Goal: Information Seeking & Learning: Find specific fact

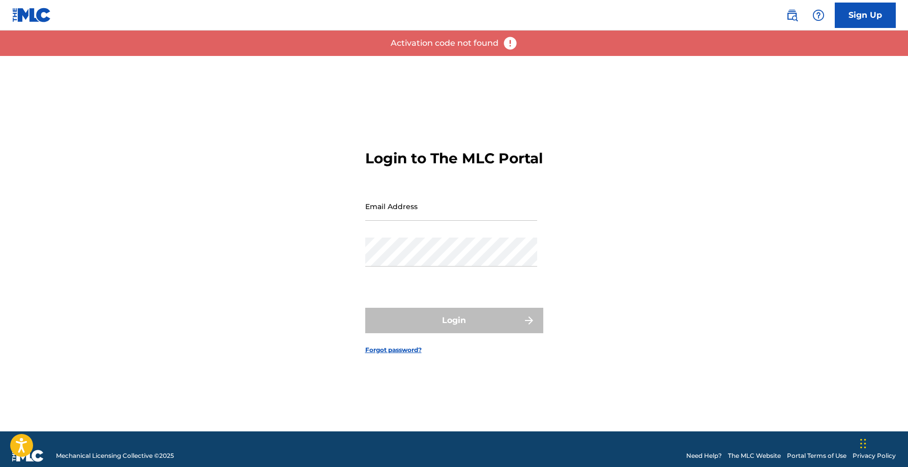
click at [791, 15] on img at bounding box center [792, 15] width 12 height 12
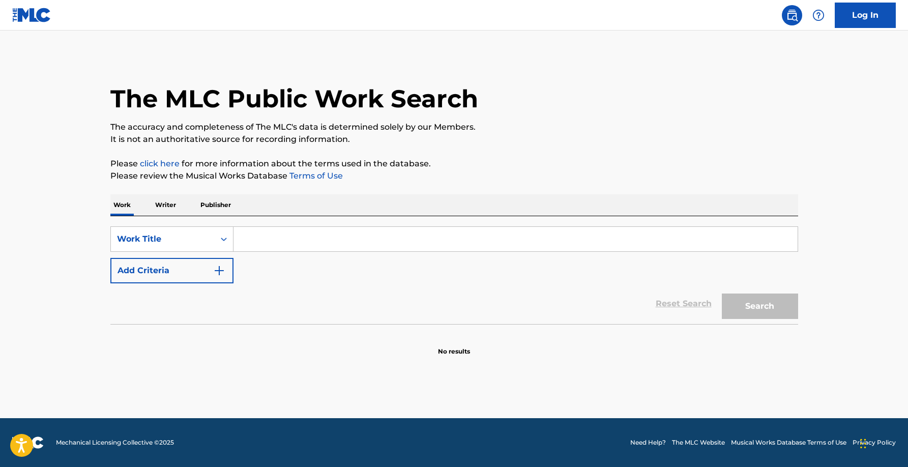
click at [296, 256] on div "SearchWithCriteriaef8cd1c2-c71b-4edb-9a59-f8e20bad0e46 Work Title Add Criteria" at bounding box center [454, 254] width 688 height 57
click at [327, 238] on input "Search Form" at bounding box center [516, 239] width 564 height 24
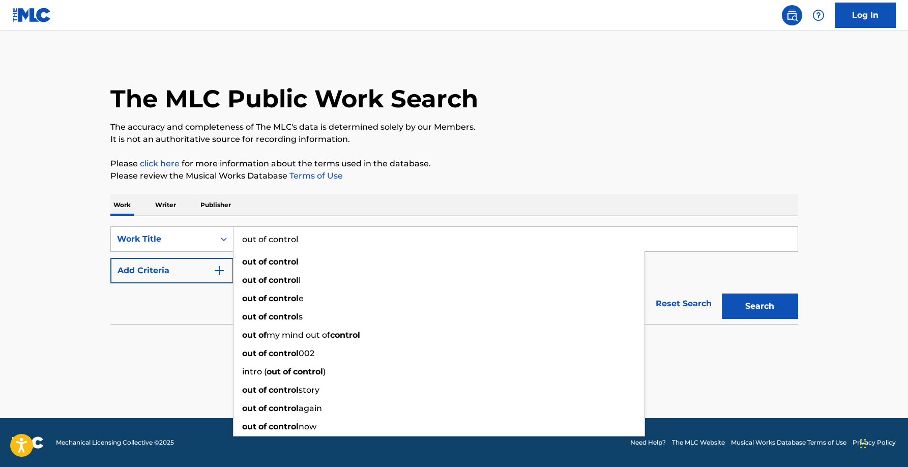
type input "out of control"
click at [722, 294] on button "Search" at bounding box center [760, 306] width 76 height 25
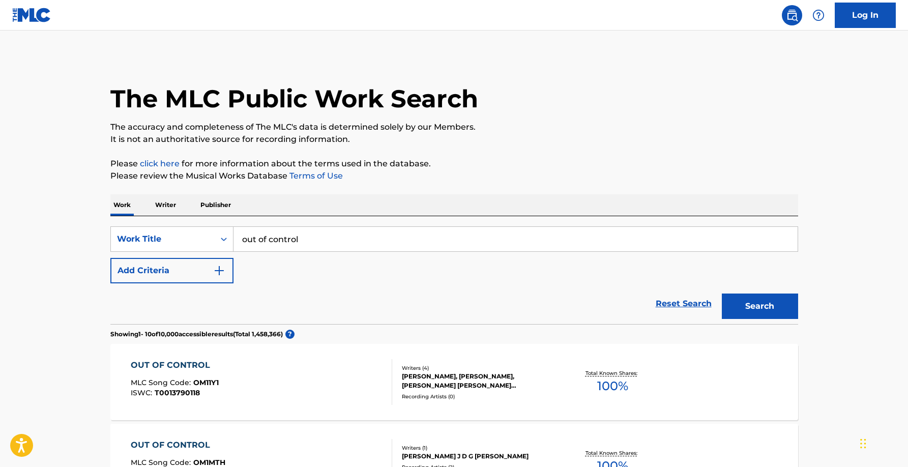
click at [164, 272] on button "Add Criteria" at bounding box center [171, 270] width 123 height 25
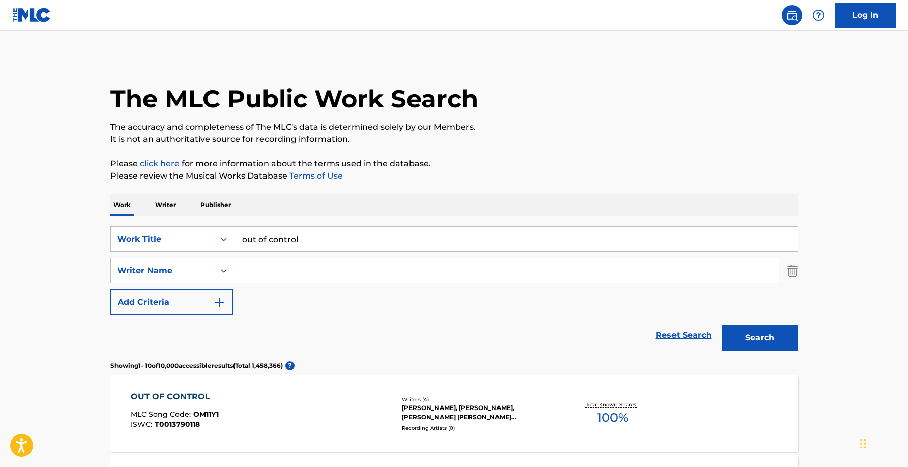
click at [303, 280] on input "Search Form" at bounding box center [507, 271] width 546 height 24
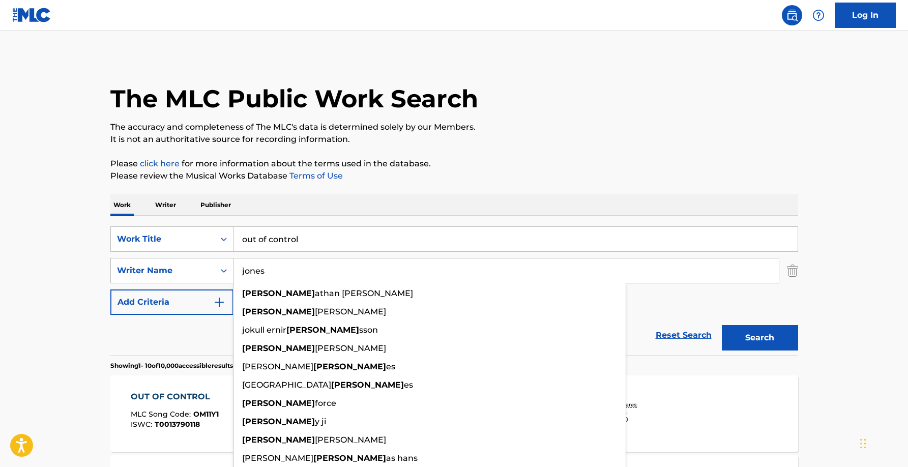
click at [722, 325] on button "Search" at bounding box center [760, 337] width 76 height 25
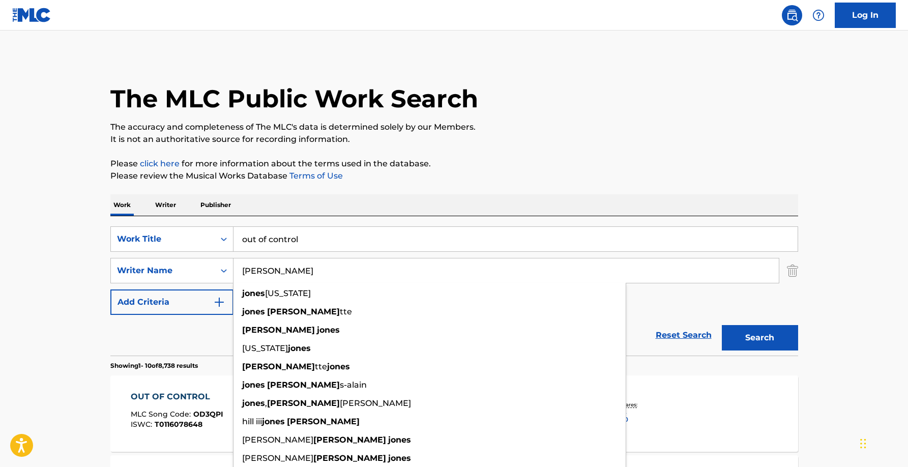
click at [722, 325] on button "Search" at bounding box center [760, 337] width 76 height 25
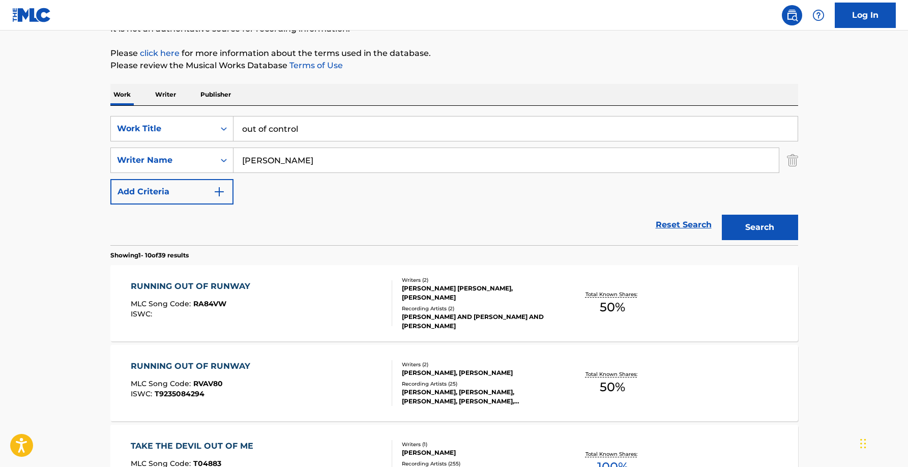
scroll to position [200, 0]
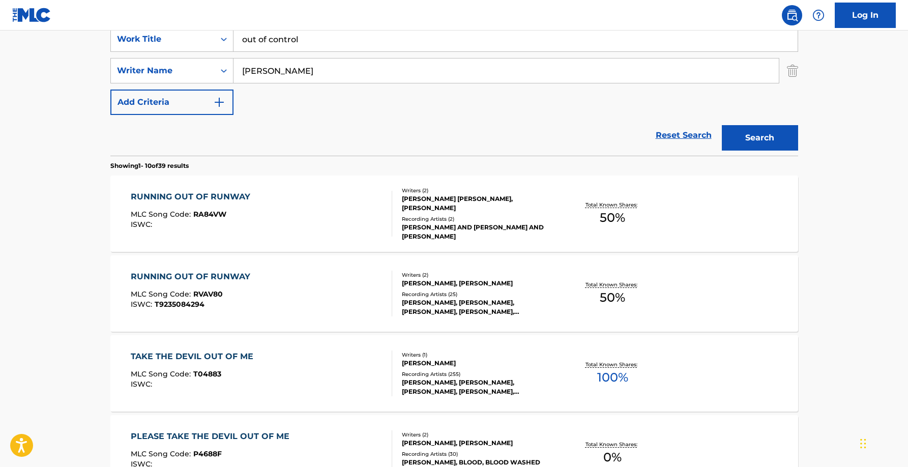
drag, startPoint x: 325, startPoint y: 75, endPoint x: 159, endPoint y: 56, distance: 166.5
click at [159, 56] on div "SearchWithCriteriaef8cd1c2-c71b-4edb-9a59-f8e20bad0e46 Work Title out of contro…" at bounding box center [454, 70] width 688 height 89
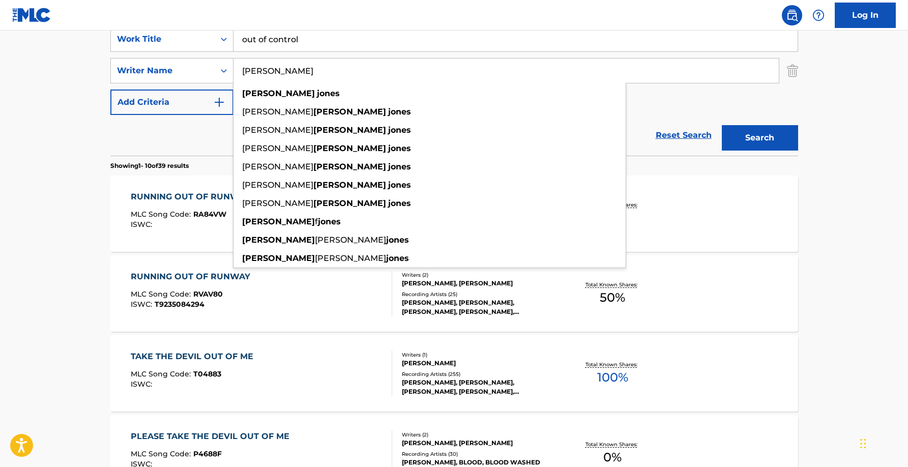
click at [722, 125] on button "Search" at bounding box center [760, 137] width 76 height 25
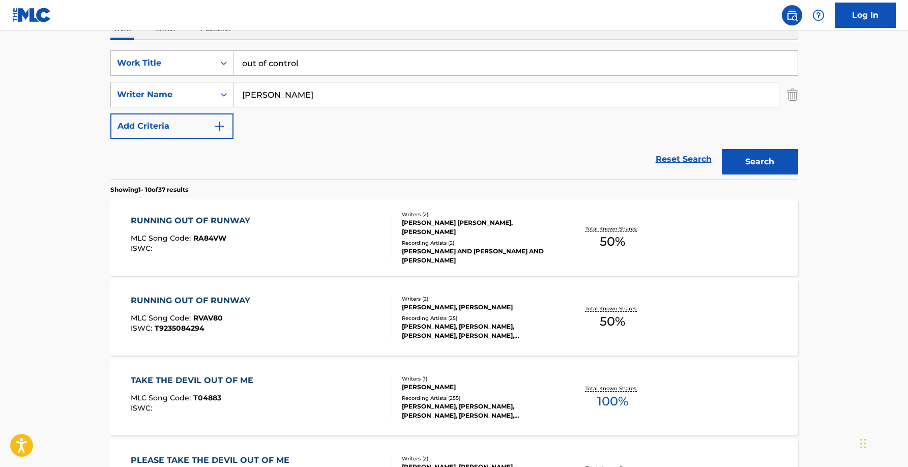
scroll to position [0, 0]
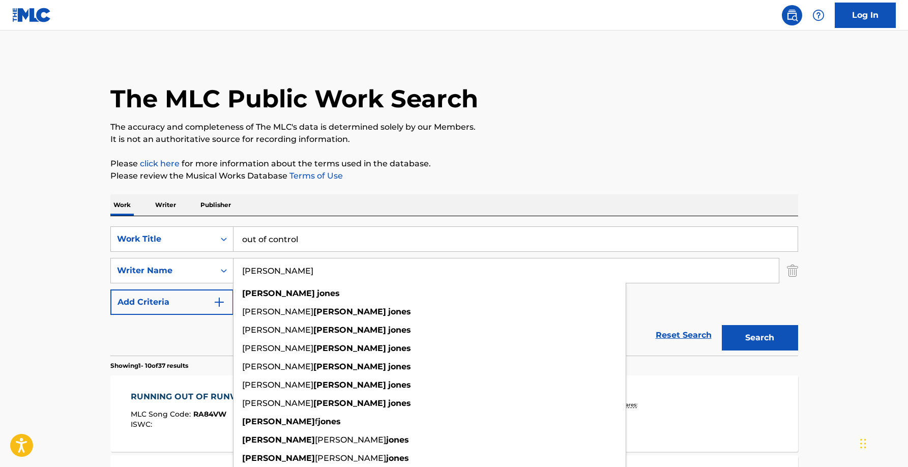
click at [368, 194] on div "Work Writer Publisher" at bounding box center [454, 204] width 688 height 21
drag, startPoint x: 307, startPoint y: 273, endPoint x: 77, endPoint y: 243, distance: 231.4
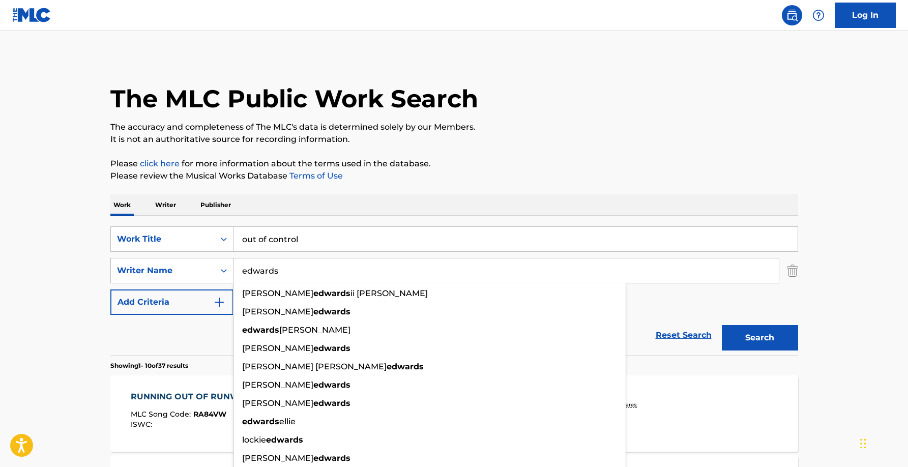
type input "edwards"
click at [722, 325] on button "Search" at bounding box center [760, 337] width 76 height 25
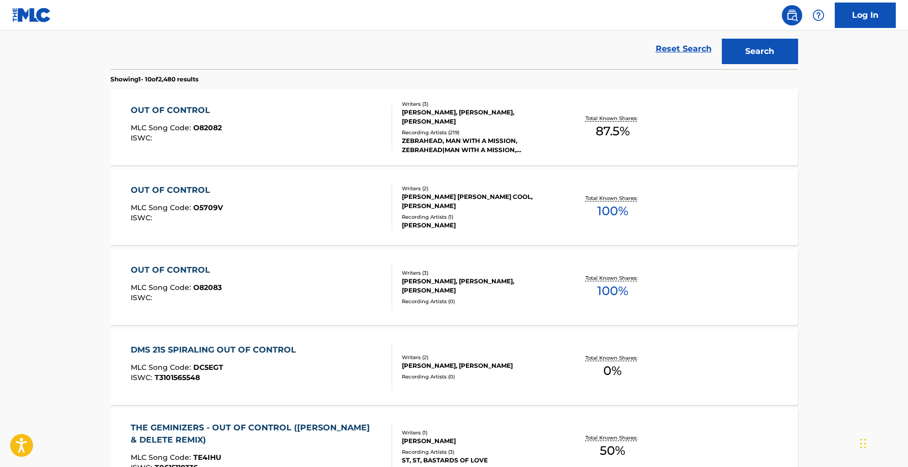
scroll to position [293, 0]
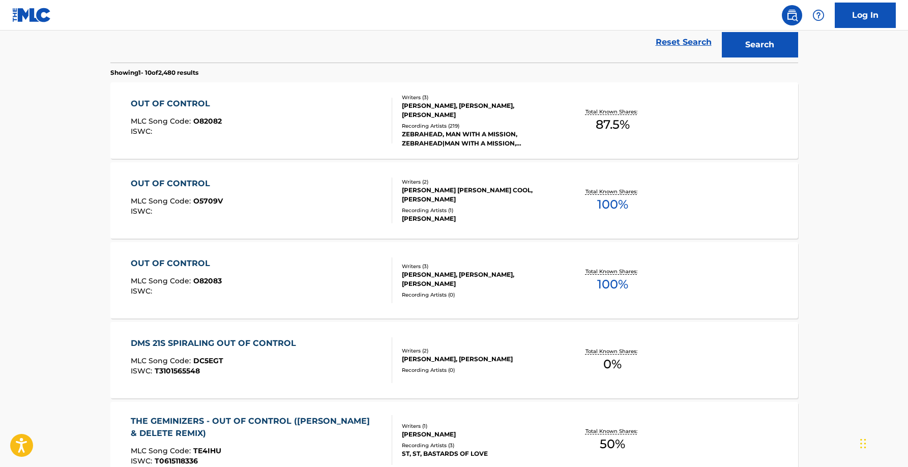
click at [337, 276] on div "OUT OF CONTROL MLC Song Code : O82083 ISWC :" at bounding box center [262, 280] width 262 height 46
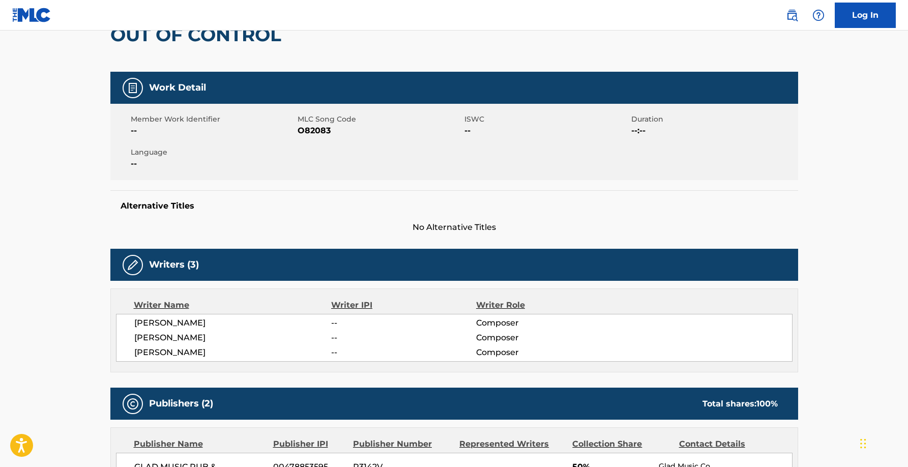
scroll to position [12, 0]
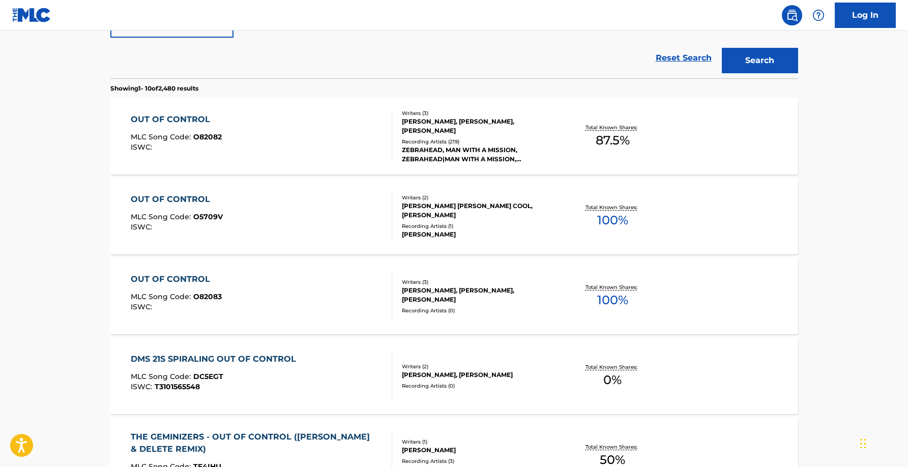
scroll to position [54, 0]
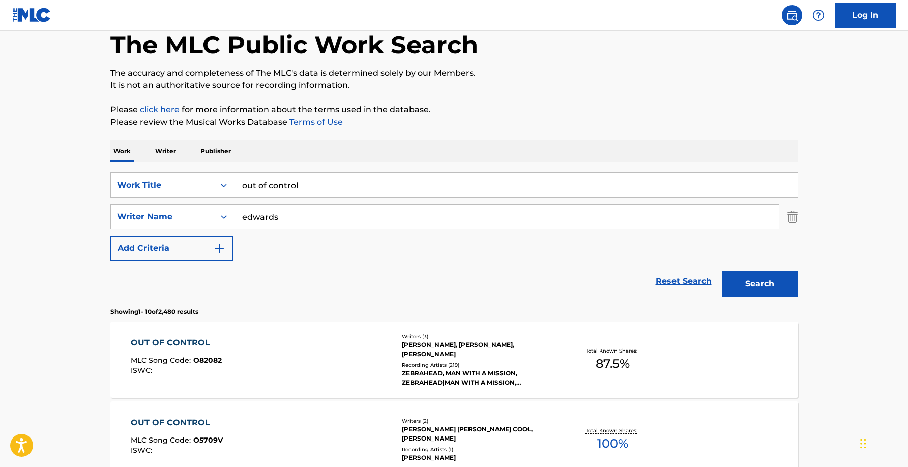
click at [423, 345] on div "[PERSON_NAME], [PERSON_NAME], [PERSON_NAME]" at bounding box center [479, 349] width 154 height 18
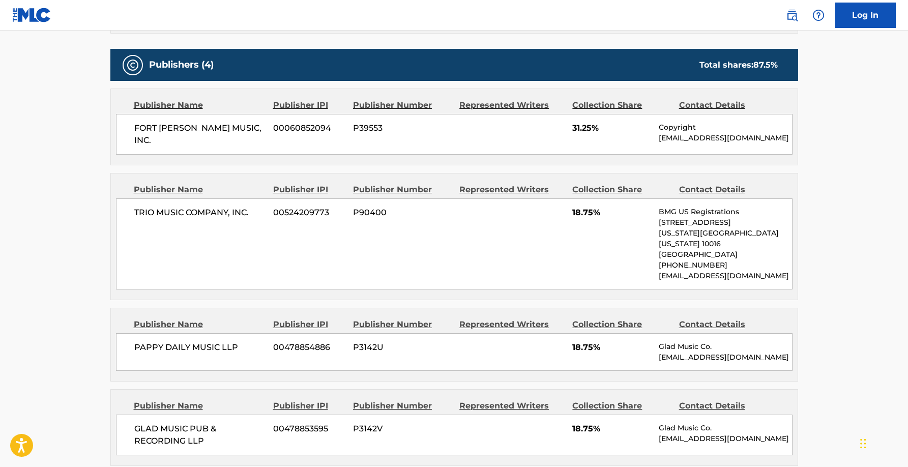
scroll to position [471, 0]
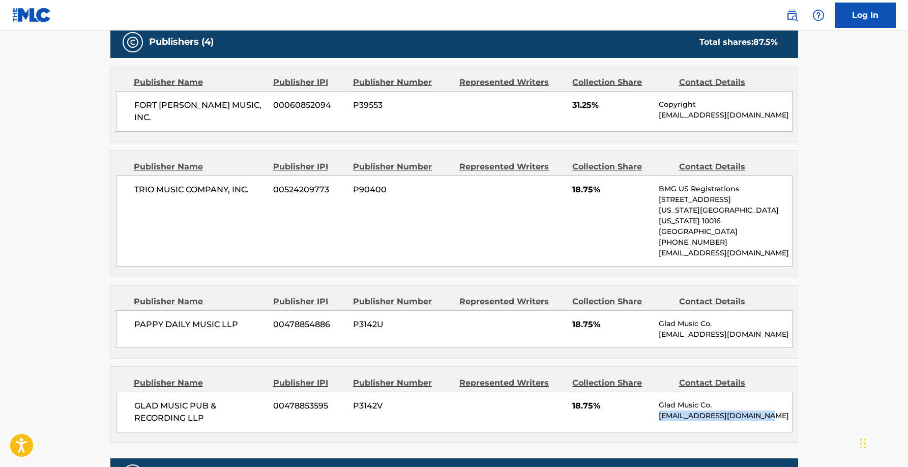
drag, startPoint x: 766, startPoint y: 402, endPoint x: 660, endPoint y: 404, distance: 105.9
click at [660, 411] on p "[EMAIL_ADDRESS][DOMAIN_NAME]" at bounding box center [725, 416] width 133 height 11
copy p "[EMAIL_ADDRESS][DOMAIN_NAME]"
